Goal: Browse casually: Explore the website without a specific task or goal

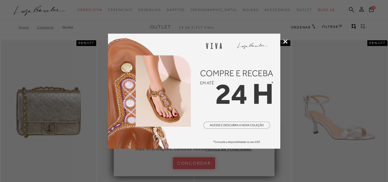
click at [287, 41] on icon at bounding box center [285, 41] width 4 height 4
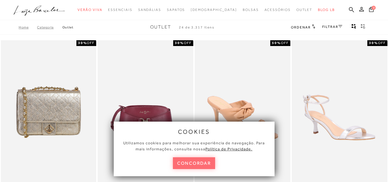
click at [202, 165] on button "concordar" at bounding box center [194, 163] width 43 height 12
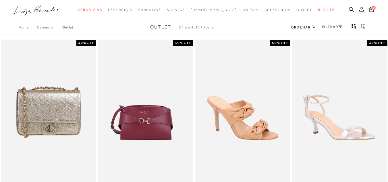
click at [339, 27] on icon at bounding box center [340, 26] width 4 height 3
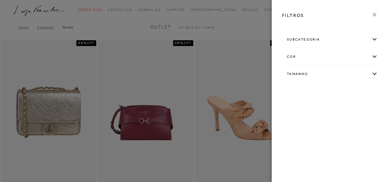
click at [200, 31] on div at bounding box center [194, 91] width 388 height 182
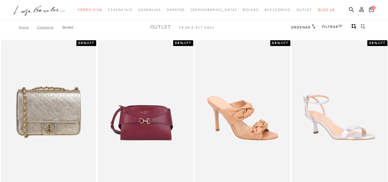
click at [312, 27] on icon at bounding box center [313, 26] width 3 height 4
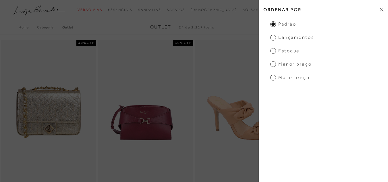
click at [298, 65] on span "Menor preço" at bounding box center [290, 64] width 41 height 6
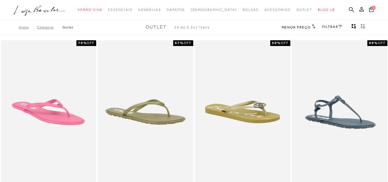
click at [305, 26] on span "Menor preço" at bounding box center [296, 27] width 29 height 4
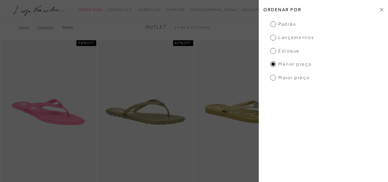
click at [293, 76] on span "Maior preço" at bounding box center [289, 77] width 39 height 6
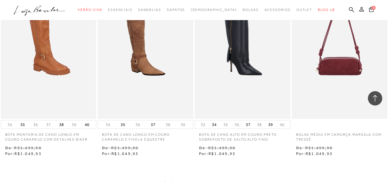
scroll to position [1055, 0]
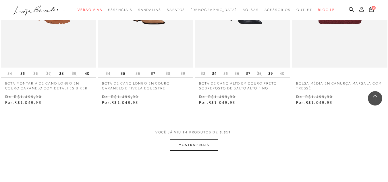
click at [185, 145] on button "MOSTRAR MAIS" at bounding box center [194, 144] width 48 height 11
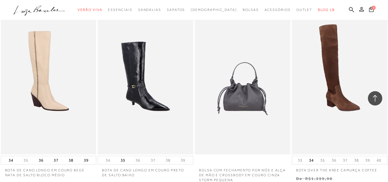
scroll to position [2194, 0]
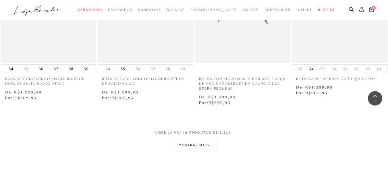
click at [190, 144] on button "MOSTRAR MAIS" at bounding box center [194, 145] width 48 height 11
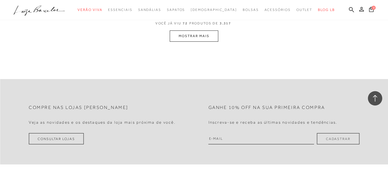
scroll to position [3430, 0]
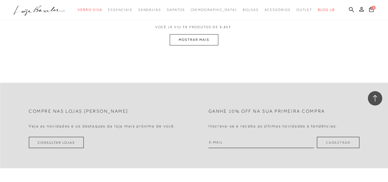
click at [194, 42] on button "MOSTRAR MAIS" at bounding box center [194, 39] width 48 height 11
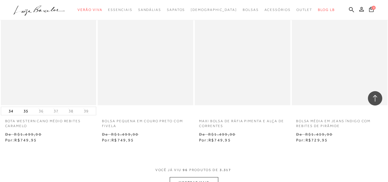
scroll to position [4504, 0]
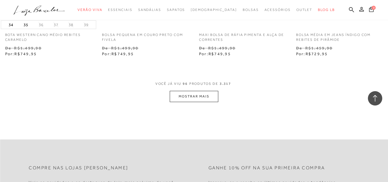
click at [203, 98] on button "MOSTRAR MAIS" at bounding box center [194, 96] width 48 height 11
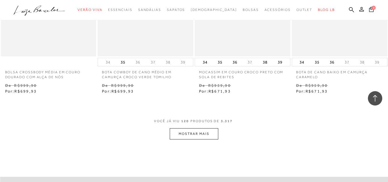
scroll to position [5596, 0]
click at [195, 127] on span "VOCÊ JÁ VIU 120 PRODUTOS DE 3.317" at bounding box center [194, 123] width 80 height 10
click at [197, 130] on button "MOSTRAR MAIS" at bounding box center [194, 133] width 48 height 11
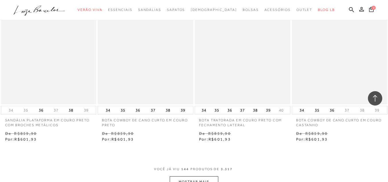
scroll to position [6722, 0]
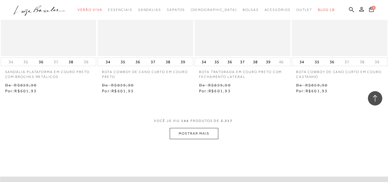
click at [201, 133] on button "MOSTRAR MAIS" at bounding box center [194, 133] width 48 height 11
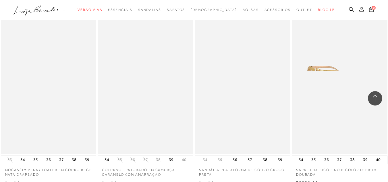
scroll to position [7854, 0]
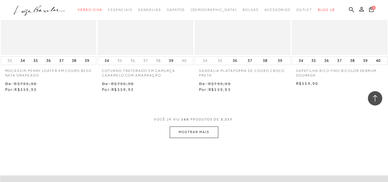
click at [207, 128] on button "MOSTRAR MAIS" at bounding box center [194, 131] width 48 height 11
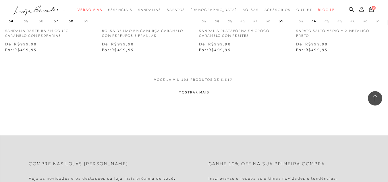
scroll to position [9018, 0]
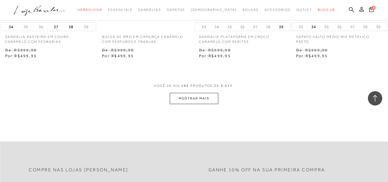
click at [192, 99] on button "MOSTRAR MAIS" at bounding box center [194, 98] width 48 height 11
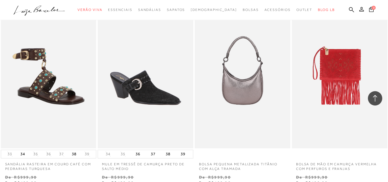
scroll to position [10100, 0]
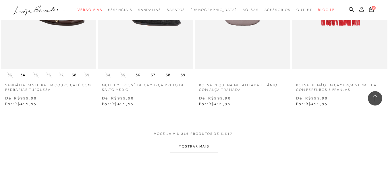
click at [187, 141] on button "MOSTRAR MAIS" at bounding box center [194, 146] width 48 height 11
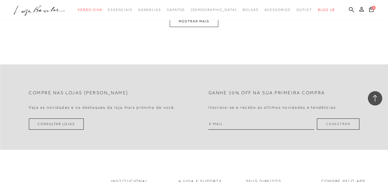
scroll to position [11243, 0]
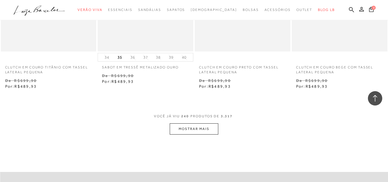
click at [212, 131] on button "MOSTRAR MAIS" at bounding box center [194, 128] width 48 height 11
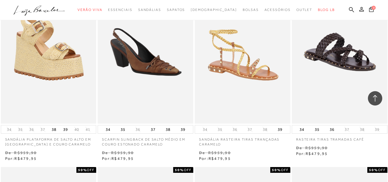
scroll to position [12403, 0]
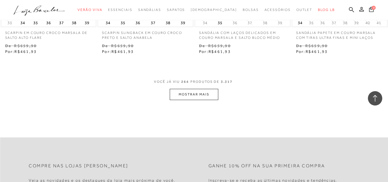
click at [199, 95] on button "MOSTRAR MAIS" at bounding box center [194, 94] width 48 height 11
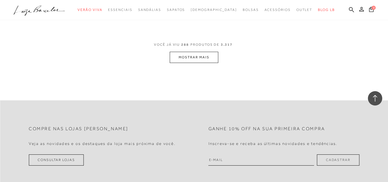
scroll to position [13523, 0]
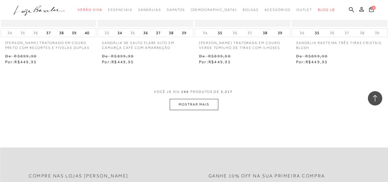
click at [195, 102] on button "MOSTRAR MAIS" at bounding box center [194, 104] width 48 height 11
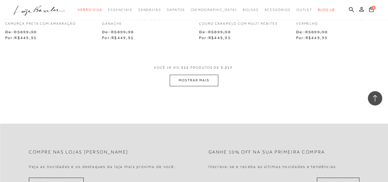
scroll to position [14623, 0]
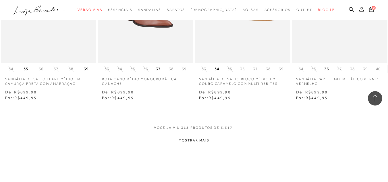
click at [199, 136] on button "MOSTRAR MAIS" at bounding box center [194, 140] width 48 height 11
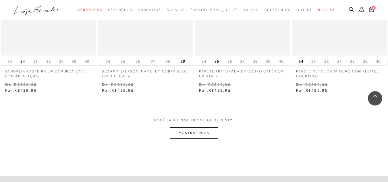
scroll to position [15728, 0]
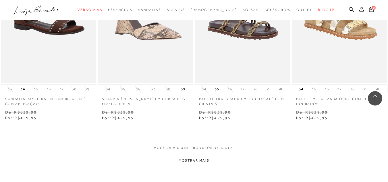
click at [207, 157] on button "MOSTRAR MAIS" at bounding box center [194, 160] width 48 height 11
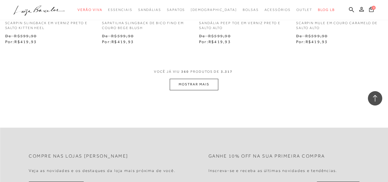
scroll to position [16877, 0]
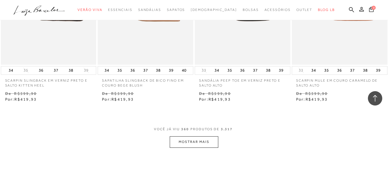
click at [207, 136] on button "MOSTRAR MAIS" at bounding box center [194, 141] width 48 height 11
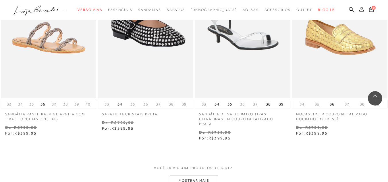
click at [202, 175] on button "MOSTRAR MAIS" at bounding box center [194, 180] width 48 height 11
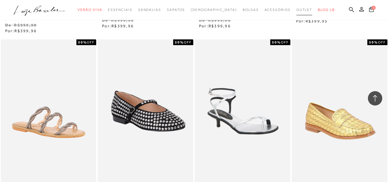
scroll to position [18059, 0]
